Goal: Communication & Community: Answer question/provide support

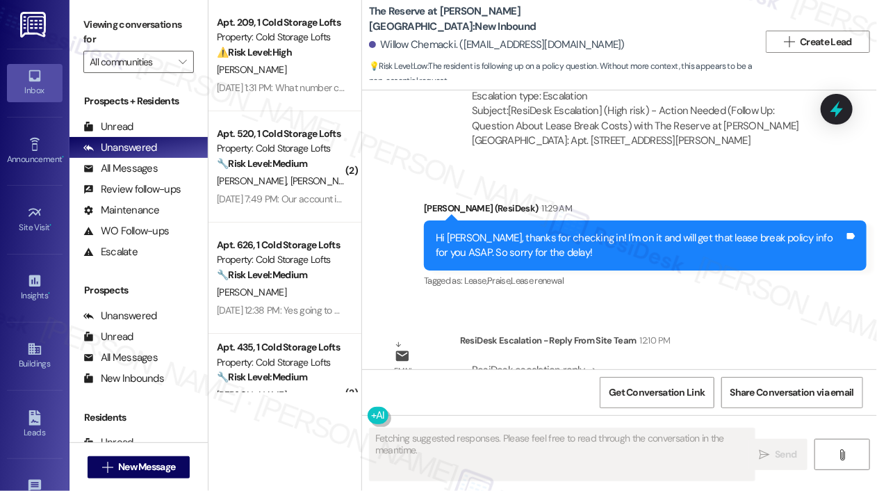
scroll to position [3004, 0]
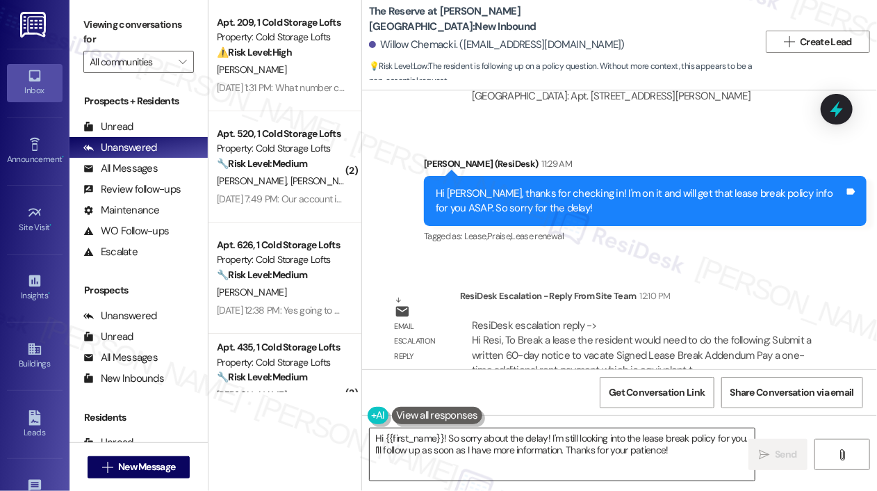
click at [526, 447] on textarea "Hi {{first_name}}! So sorry about the delay! I'm still looking into the lease b…" at bounding box center [562, 454] width 385 height 52
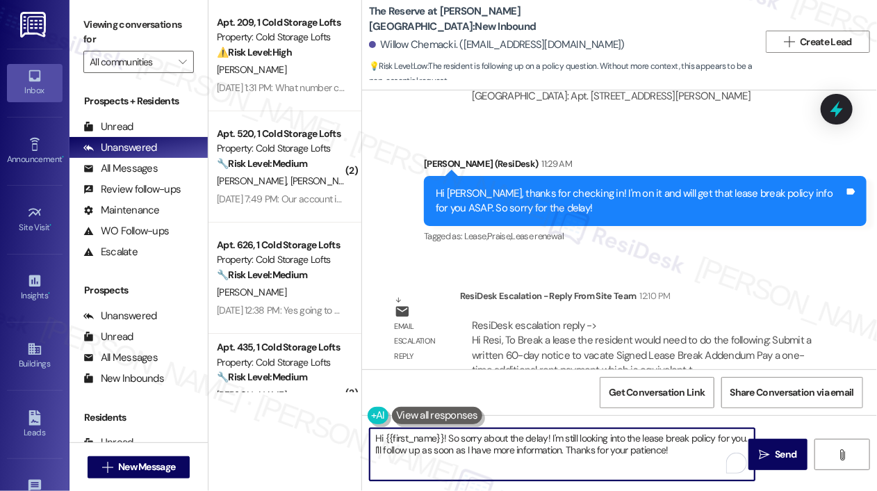
paste textarea "The site team shared that in order to break your lease, you’ll need to do the f…"
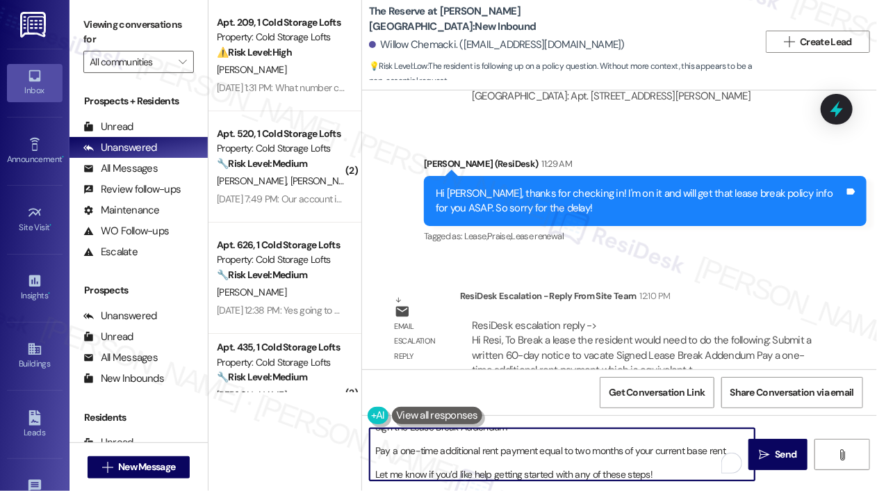
scroll to position [0, 0]
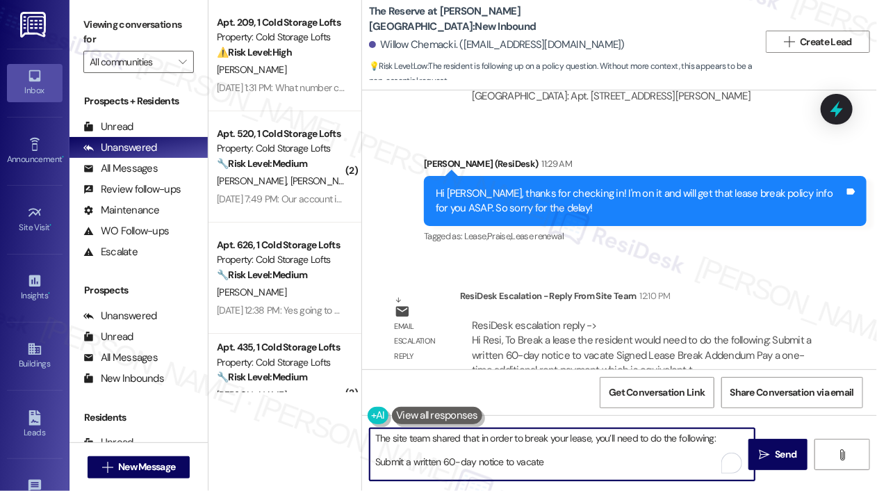
click at [375, 436] on textarea "The site team shared that in order to break your lease, you’ll need to do the f…" at bounding box center [562, 454] width 385 height 52
click at [375, 471] on textarea "Hi Willow! The site team shared that in order to break your lease, you’ll need …" at bounding box center [562, 454] width 385 height 52
click at [375, 475] on textarea "Hi Willow! The site team shared that in order to break your lease, you’ll need …" at bounding box center [562, 454] width 385 height 52
click at [570, 473] on textarea "Hi Willow! The site team shared that in order to break your lease, you’ll need …" at bounding box center [562, 454] width 385 height 52
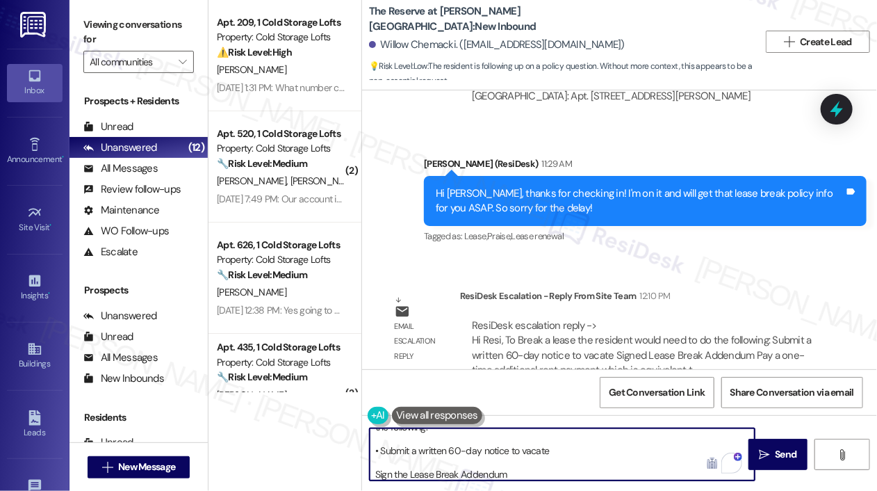
scroll to position [35, 0]
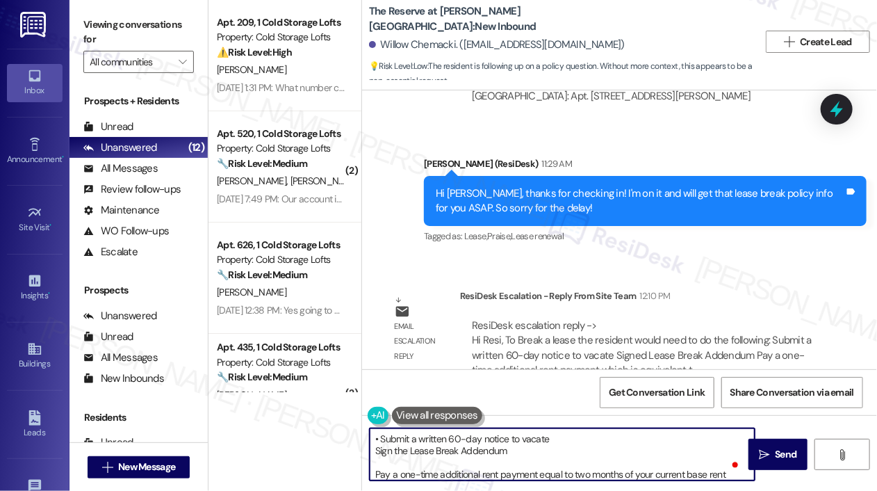
paste textarea "•"
click at [376, 473] on textarea "Hi Willow! The site team shared that in order to break your lease, you’ll need …" at bounding box center [562, 454] width 385 height 52
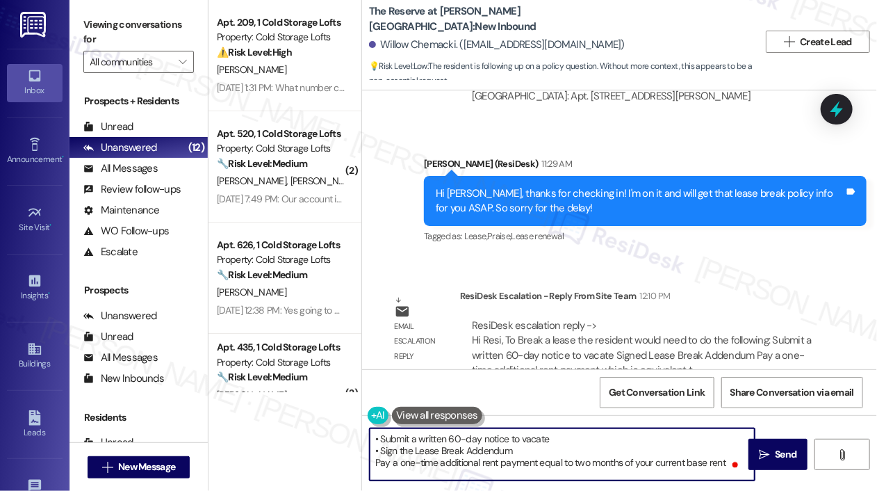
paste textarea "•"
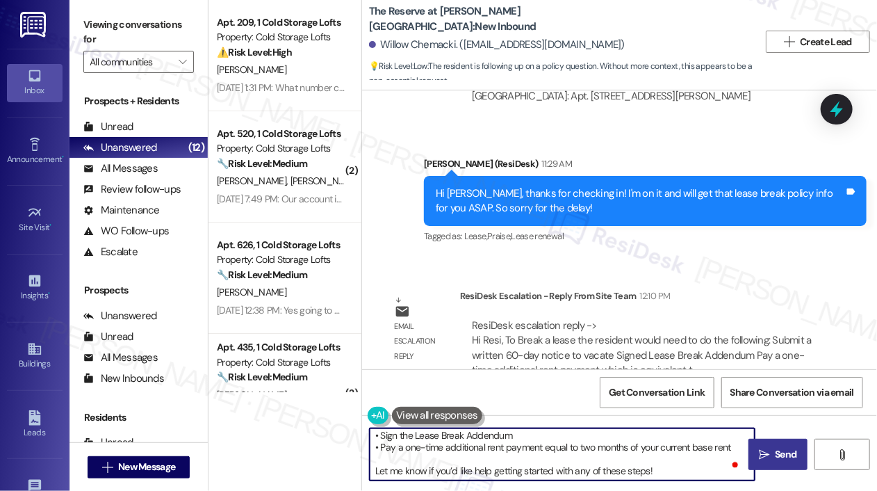
type textarea "Hi Willow! The site team shared that in order to break your lease, you’ll need …"
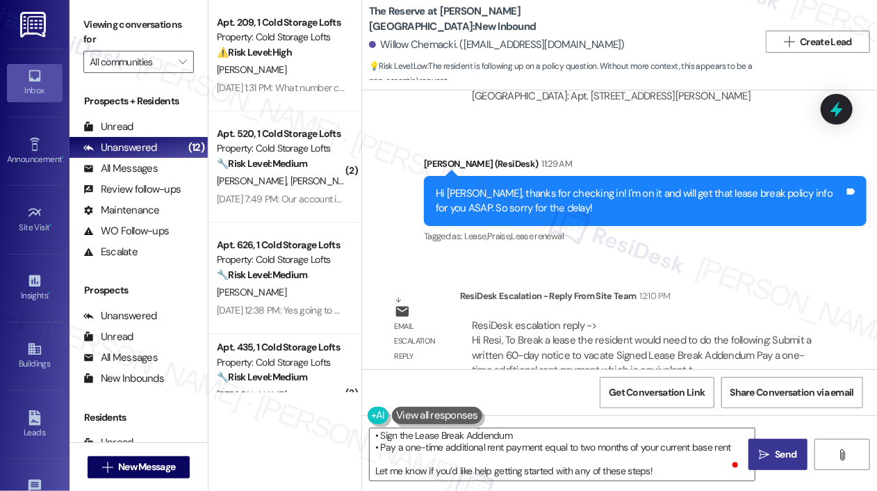
click at [786, 453] on span "Send" at bounding box center [786, 454] width 22 height 15
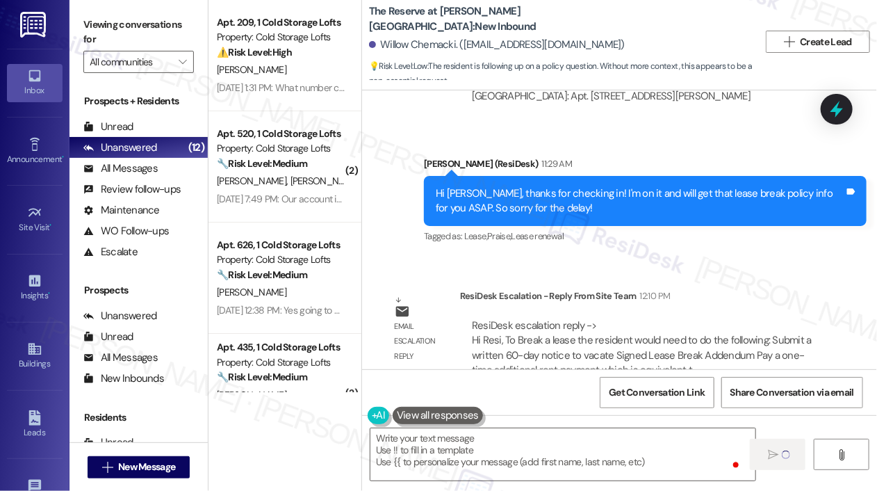
scroll to position [0, 0]
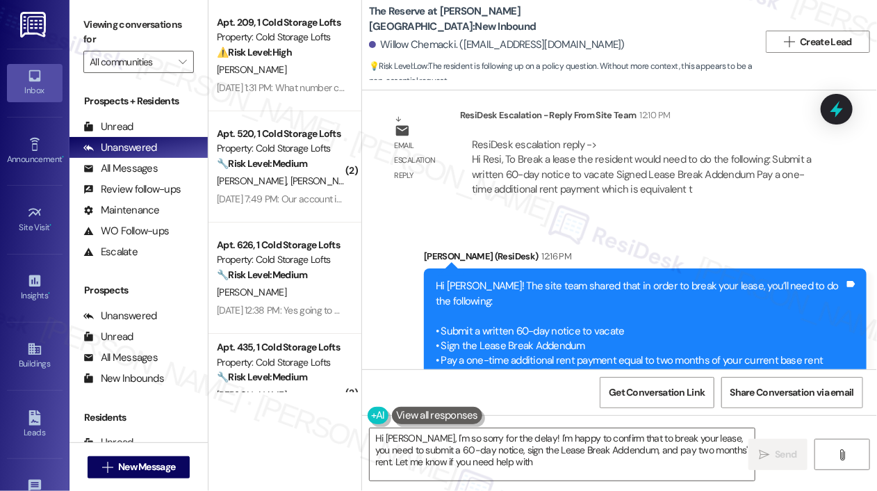
scroll to position [3225, 0]
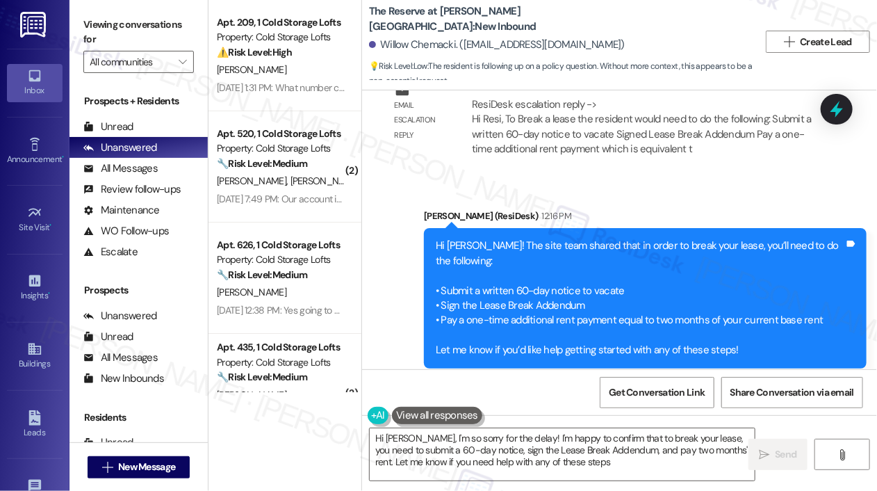
type textarea "Hi [PERSON_NAME], I'm so sorry for the delay! I'm happy to confirm that to brea…"
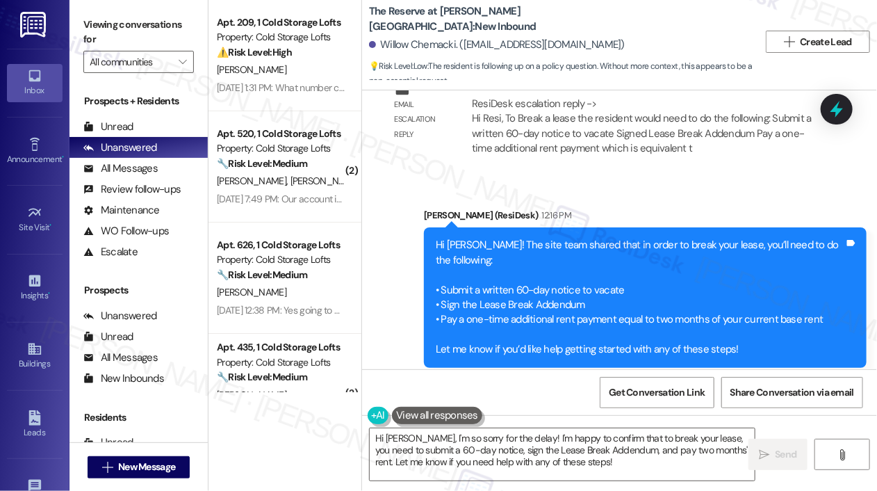
click at [658, 177] on div "Sent via SMS [PERSON_NAME] (ResiDesk) 12:16 PM Hi [PERSON_NAME]! The site team …" at bounding box center [619, 288] width 515 height 222
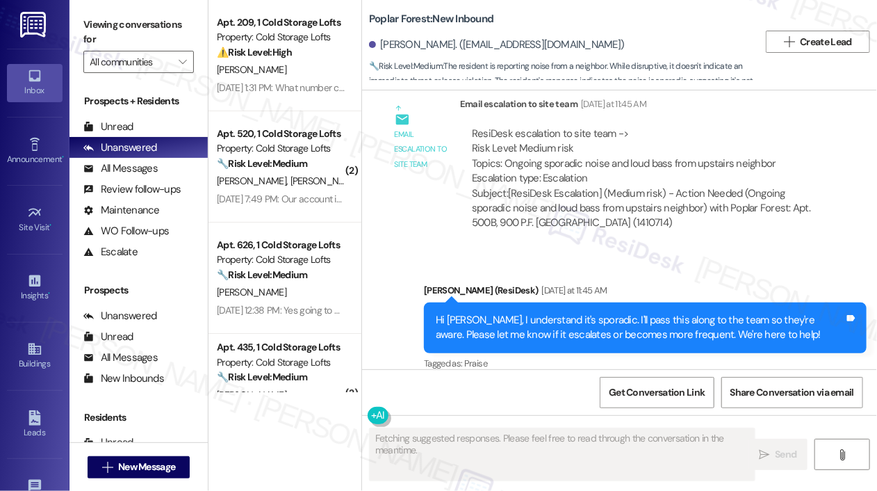
scroll to position [1911, 0]
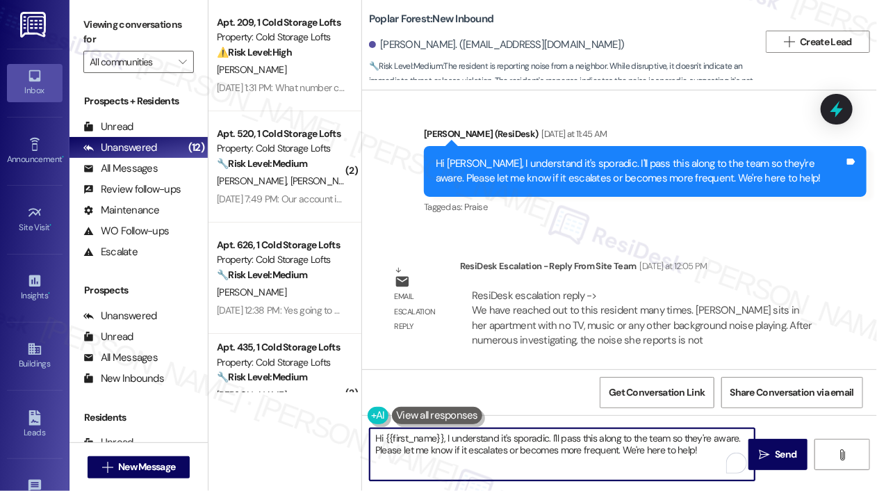
drag, startPoint x: 445, startPoint y: 439, endPoint x: 698, endPoint y: 455, distance: 253.6
click at [698, 455] on textarea "Hi {{first_name}}, I understand it's sporadic. I'll pass this along to the team…" at bounding box center [562, 454] width 385 height 52
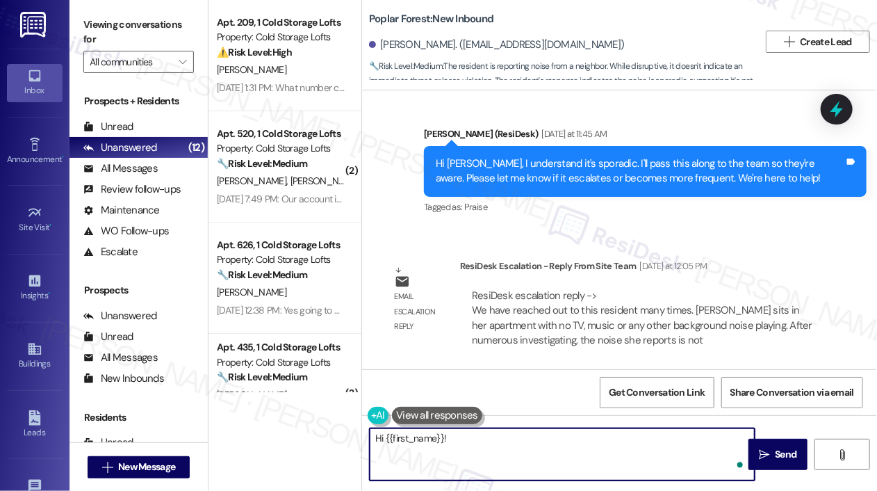
paste textarea "The site team shared that they’ve made several efforts to follow up on your con…"
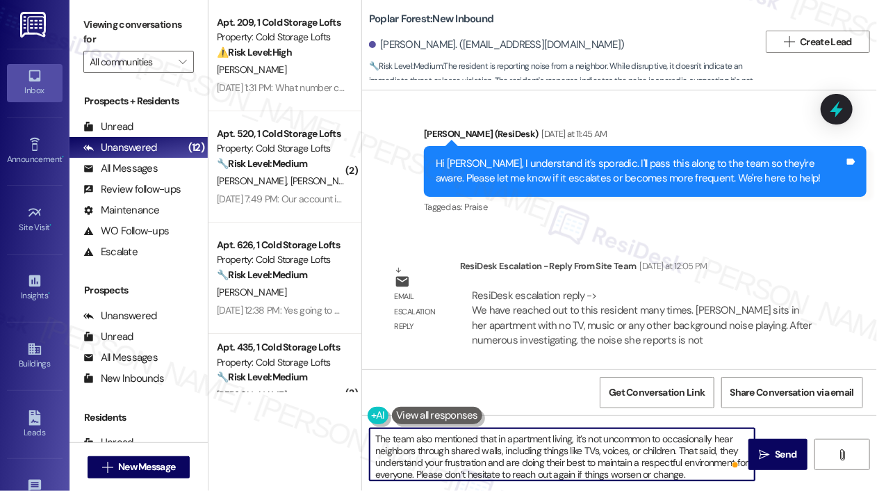
scroll to position [0, 0]
type textarea "Hi {{first_name}}! The site team shared that they’ve made several efforts to fo…"
click at [777, 448] on span "Send" at bounding box center [786, 454] width 22 height 15
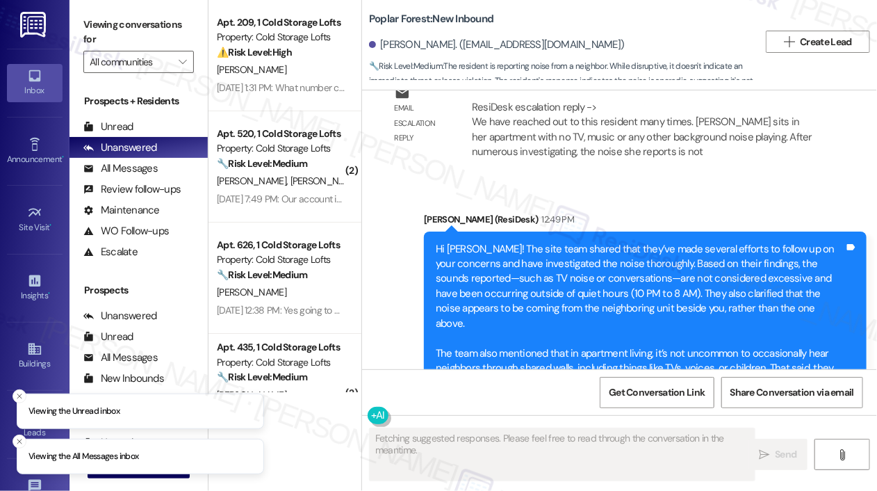
scroll to position [2163, 0]
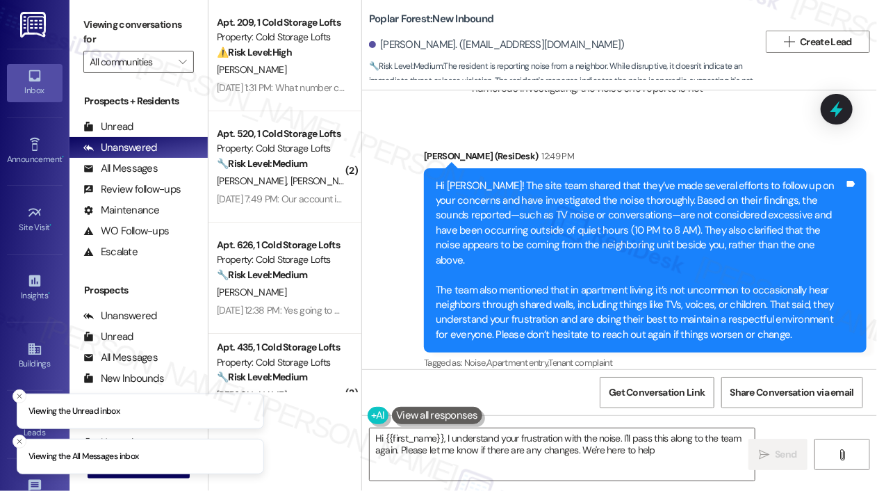
type textarea "Hi {{first_name}}, I understand your frustration with the noise. I'll pass this…"
